Goal: Ask a question

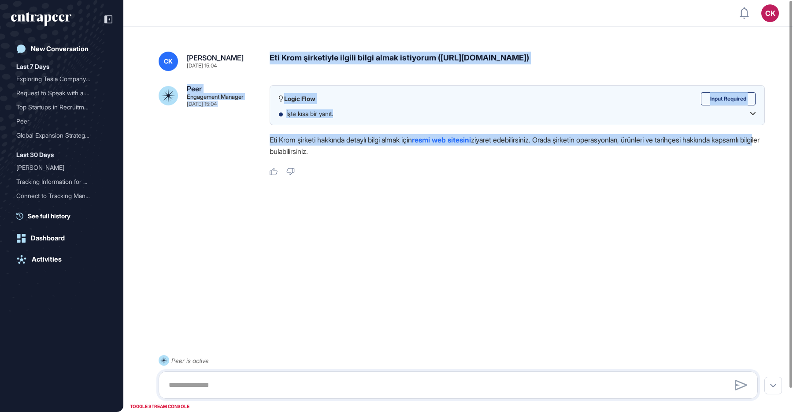
drag, startPoint x: 263, startPoint y: 54, endPoint x: 417, endPoint y: 226, distance: 230.6
click at [314, 157] on div "CK Can Kanat Jul 24, 2025 15:04 Eti Krom şirketiyle ilgili bilgi almak istiyoru…" at bounding box center [458, 219] width 670 height 371
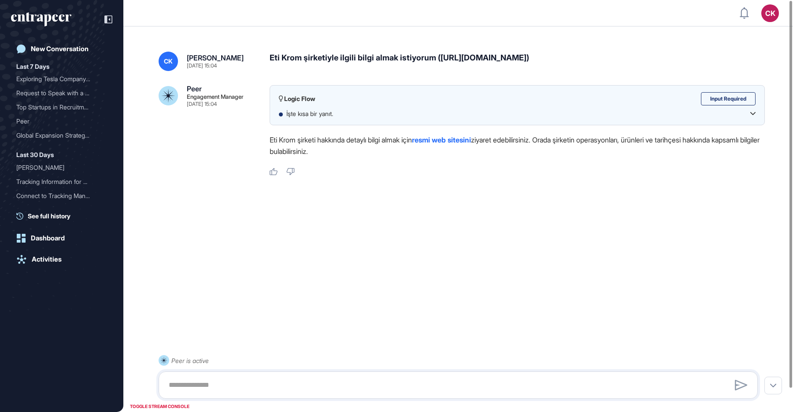
click at [419, 226] on div "CK Can Kanat Jul 24, 2025 15:04 Eti Krom şirketiyle ilgili bilgi almak istiyoru…" at bounding box center [458, 219] width 670 height 371
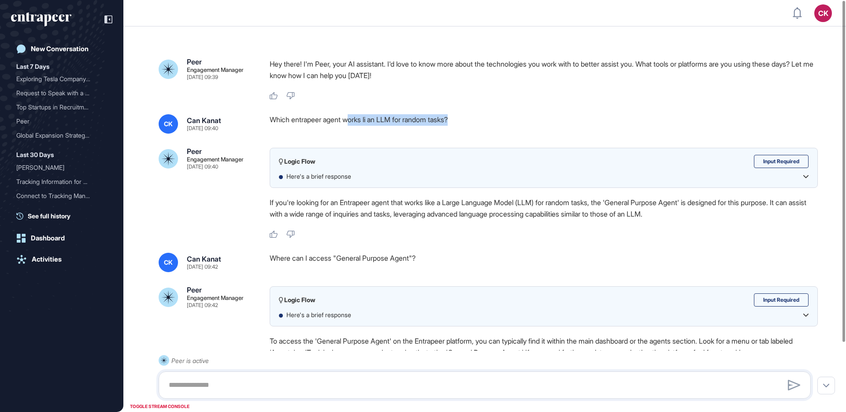
drag, startPoint x: 390, startPoint y: 122, endPoint x: 476, endPoint y: 124, distance: 86.0
click at [476, 124] on div "Which entrapeer agent works li an LLM for random tasks?" at bounding box center [544, 123] width 548 height 19
drag, startPoint x: 443, startPoint y: 123, endPoint x: 311, endPoint y: 120, distance: 132.2
click at [312, 120] on div "Which entrapeer agent works li an LLM for random tasks?" at bounding box center [544, 123] width 548 height 19
drag, startPoint x: 643, startPoint y: 204, endPoint x: 708, endPoint y: 204, distance: 65.6
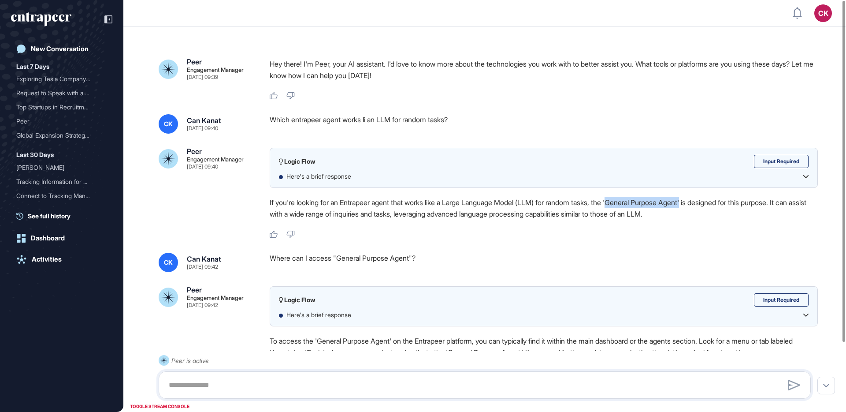
click at [708, 204] on p "If you're looking for an Entrapeer agent that works like a Large Language Model…" at bounding box center [544, 207] width 548 height 23
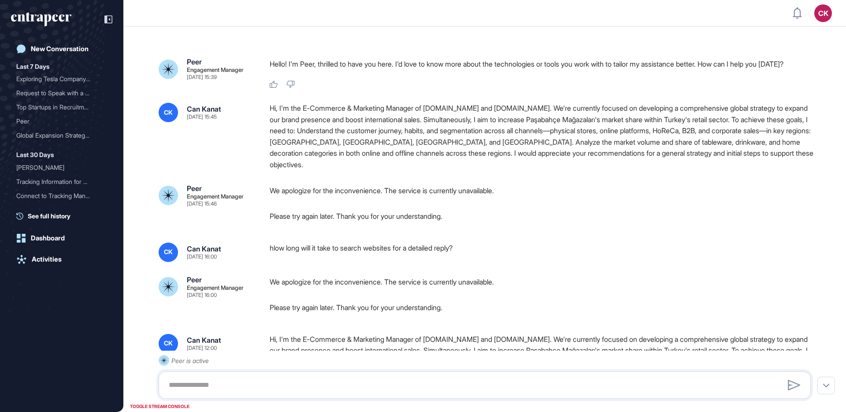
scroll to position [0, 0]
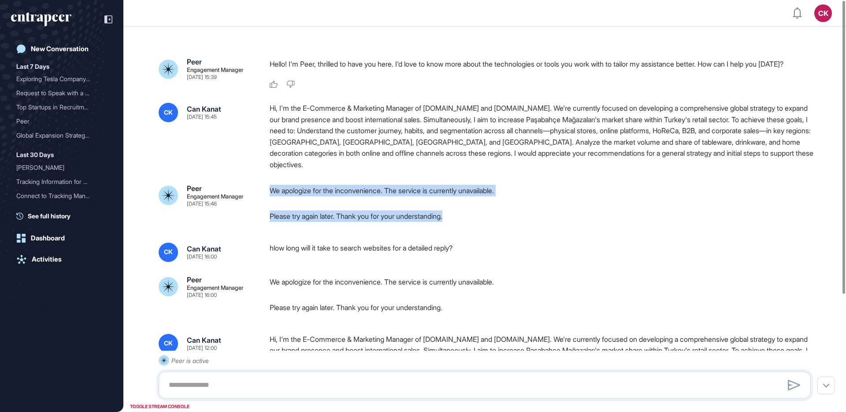
drag, startPoint x: 264, startPoint y: 188, endPoint x: 436, endPoint y: 225, distance: 175.7
click at [428, 224] on div "Peer Engagement Manager Aug 04, 2025 15:46 We apologize for the inconvenience. …" at bounding box center [485, 207] width 652 height 44
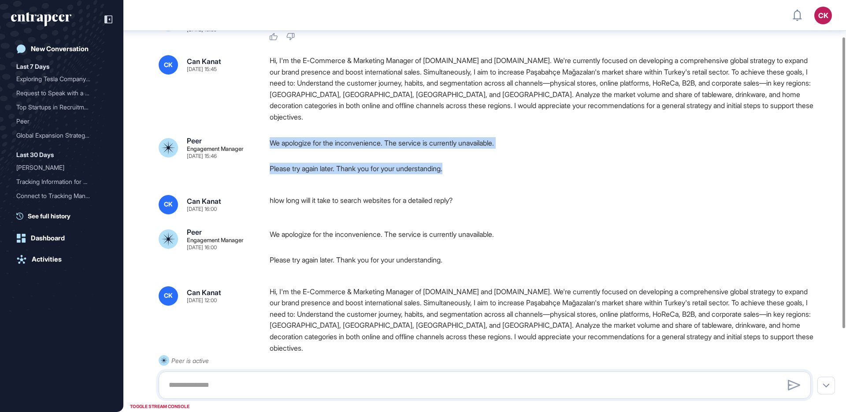
scroll to position [52, 0]
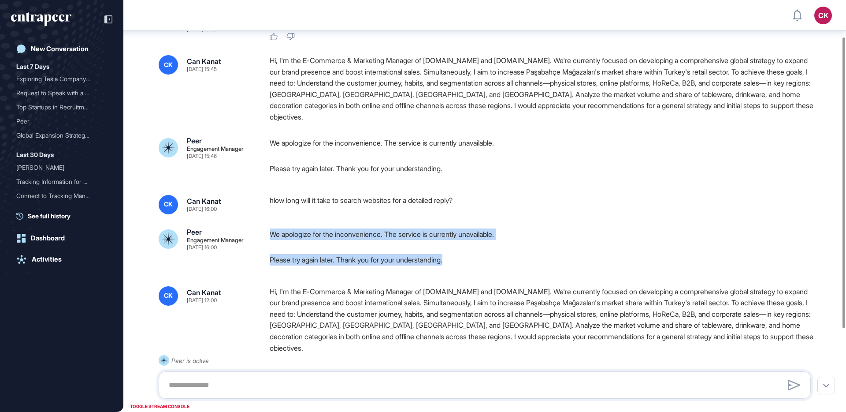
drag, startPoint x: 270, startPoint y: 229, endPoint x: 375, endPoint y: 270, distance: 113.6
click at [360, 270] on div "We apologize for the inconvenience. The service is currently unavailable. Pleas…" at bounding box center [544, 250] width 548 height 44
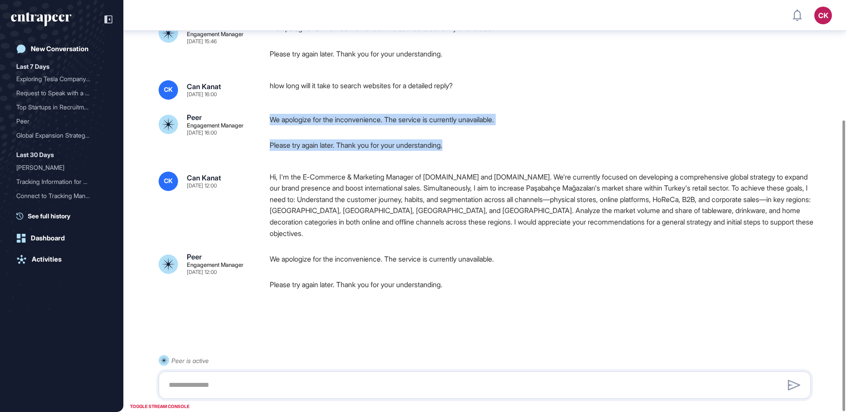
scroll to position [170, 0]
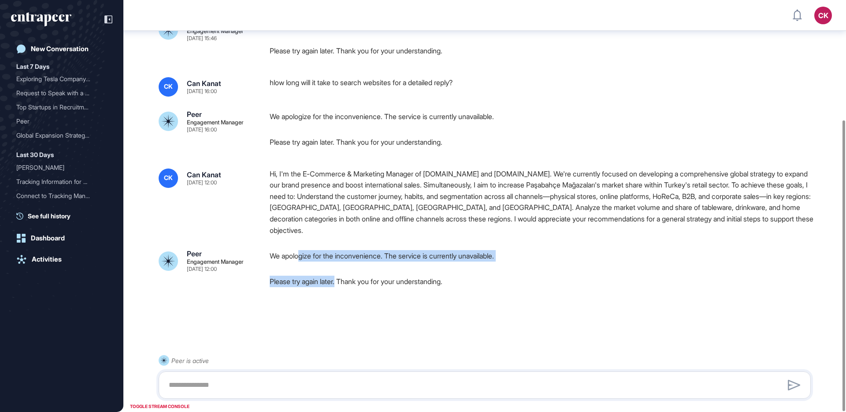
drag, startPoint x: 299, startPoint y: 257, endPoint x: 360, endPoint y: 287, distance: 68.0
click at [340, 286] on div "We apologize for the inconvenience. The service is currently unavailable. Pleas…" at bounding box center [544, 268] width 548 height 37
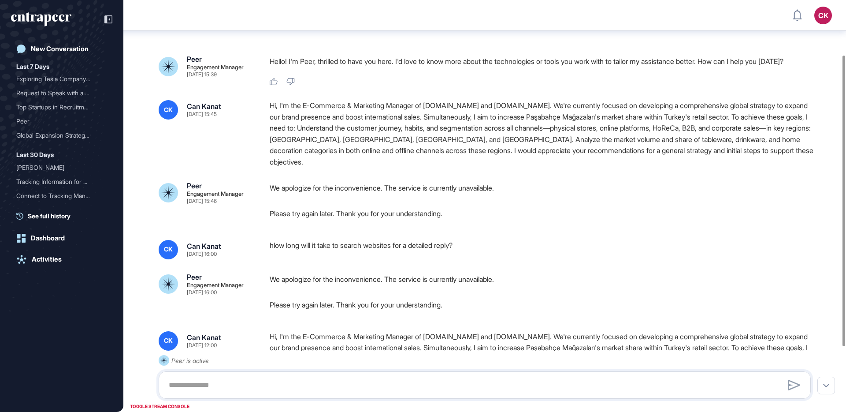
scroll to position [0, 0]
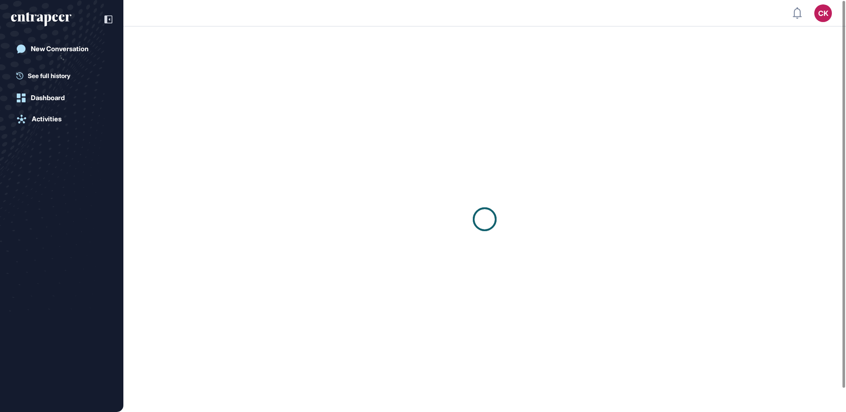
scroll to position [0, 0]
